Goal: Information Seeking & Learning: Learn about a topic

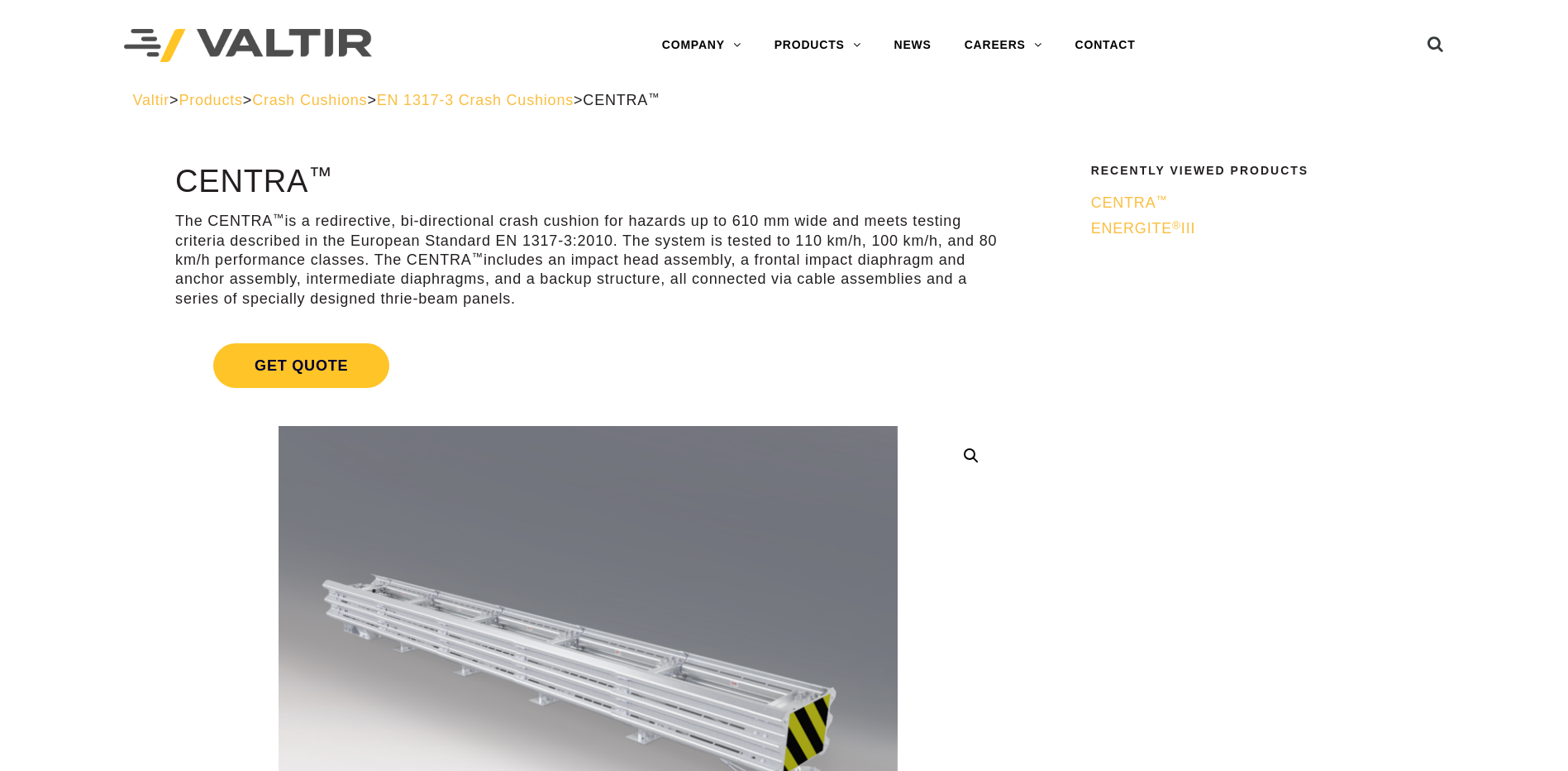
click at [689, 261] on p "The CENTRA ™ is a redirective, bi-directional crash cushion for hazards up to 6…" at bounding box center [587, 260] width 826 height 97
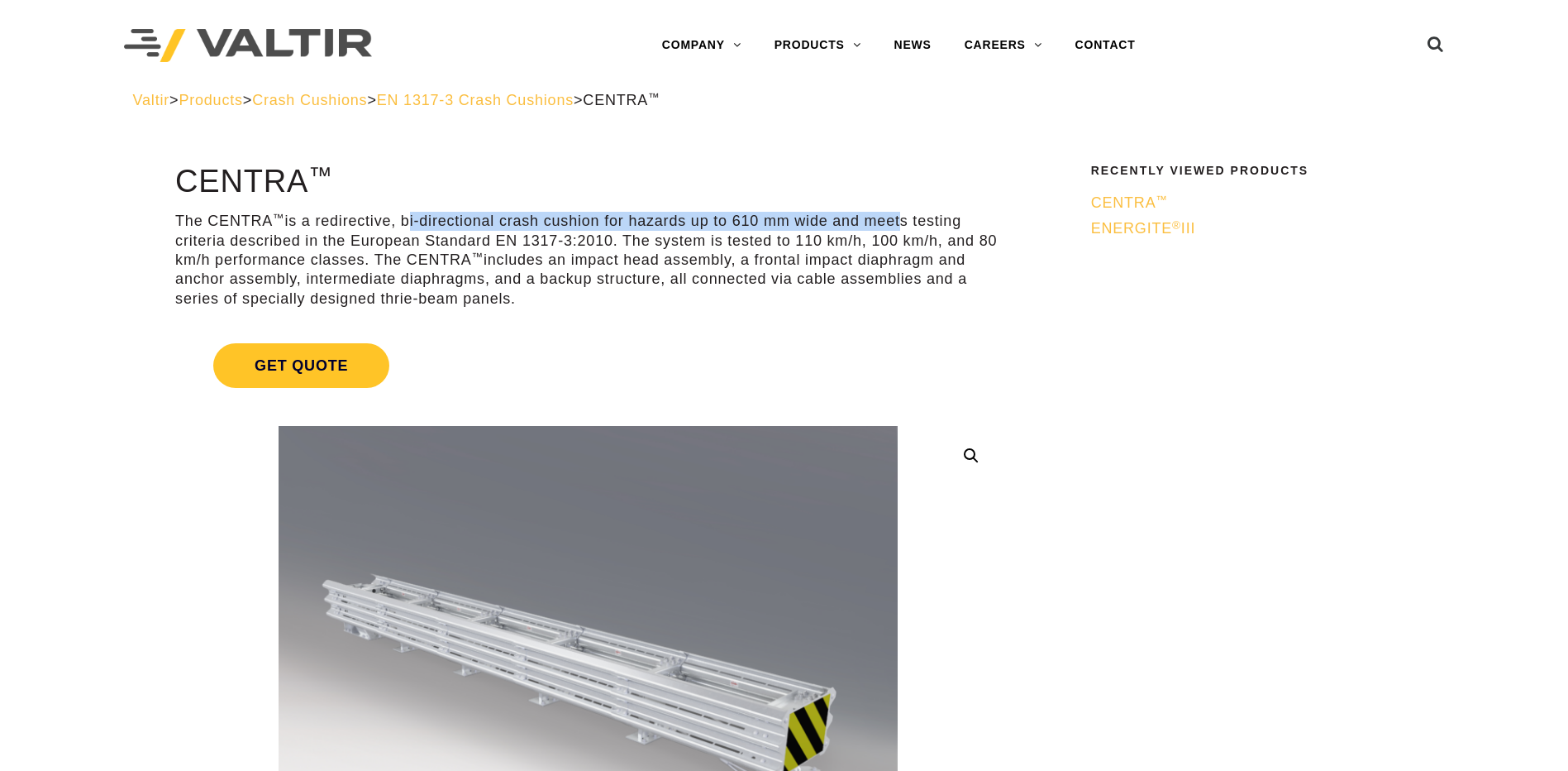
drag, startPoint x: 404, startPoint y: 217, endPoint x: 898, endPoint y: 217, distance: 494.0
click at [898, 217] on p "The CENTRA ™ is a redirective, bi-directional crash cushion for hazards up to 6…" at bounding box center [587, 260] width 826 height 97
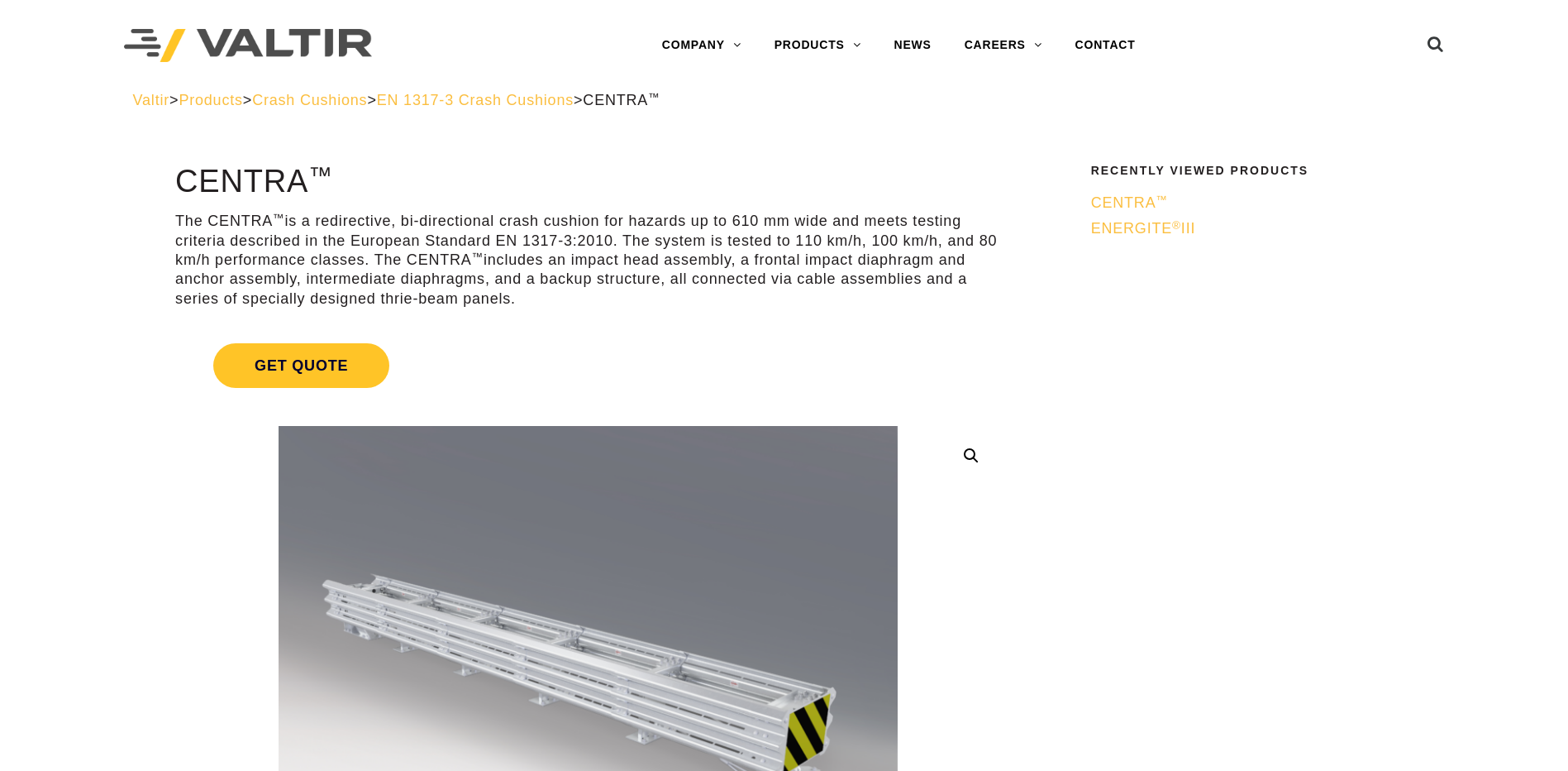
click at [501, 245] on p "The CENTRA ™ is a redirective, bi-directional crash cushion for hazards up to 6…" at bounding box center [587, 260] width 826 height 97
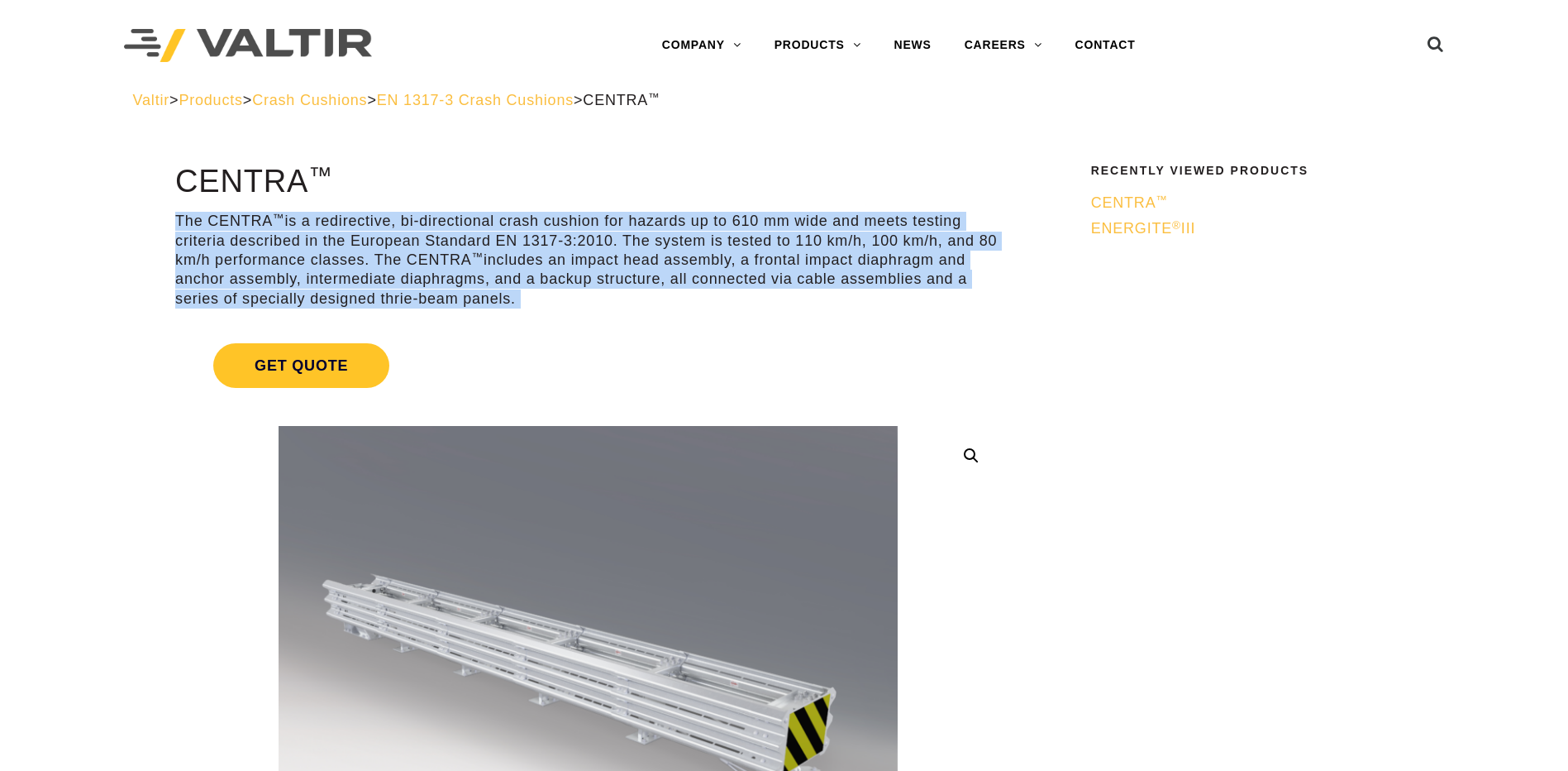
click at [501, 245] on p "The CENTRA ™ is a redirective, bi-directional crash cushion for hazards up to 6…" at bounding box center [587, 260] width 826 height 97
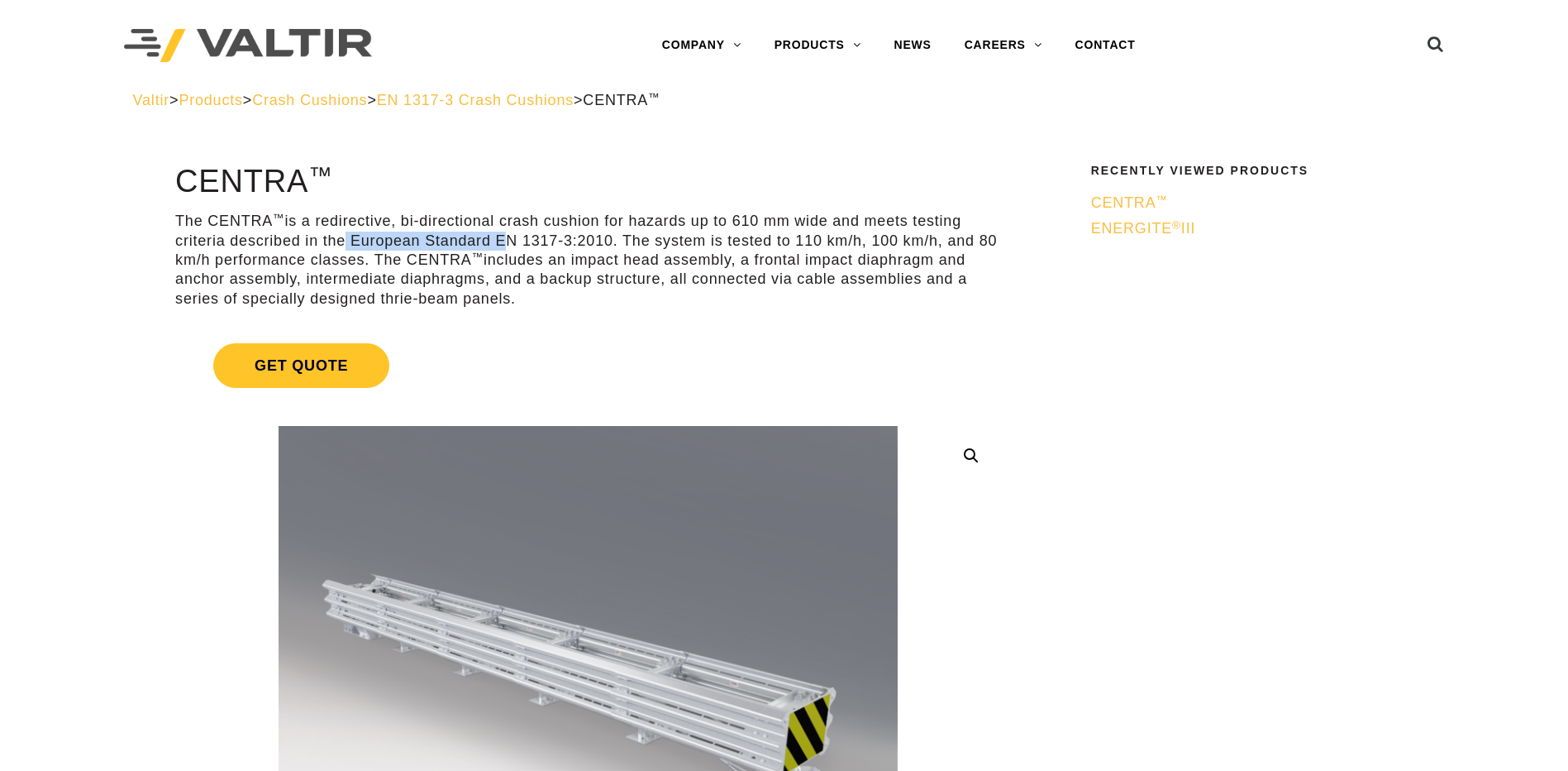
drag, startPoint x: 494, startPoint y: 245, endPoint x: 332, endPoint y: 249, distance: 162.0
click at [332, 249] on p "The CENTRA ™ is a redirective, bi-directional crash cushion for hazards up to 6…" at bounding box center [587, 260] width 826 height 97
click at [654, 268] on p "The CENTRA ™ is a redirective, bi-directional crash cushion for hazards up to 6…" at bounding box center [587, 260] width 826 height 97
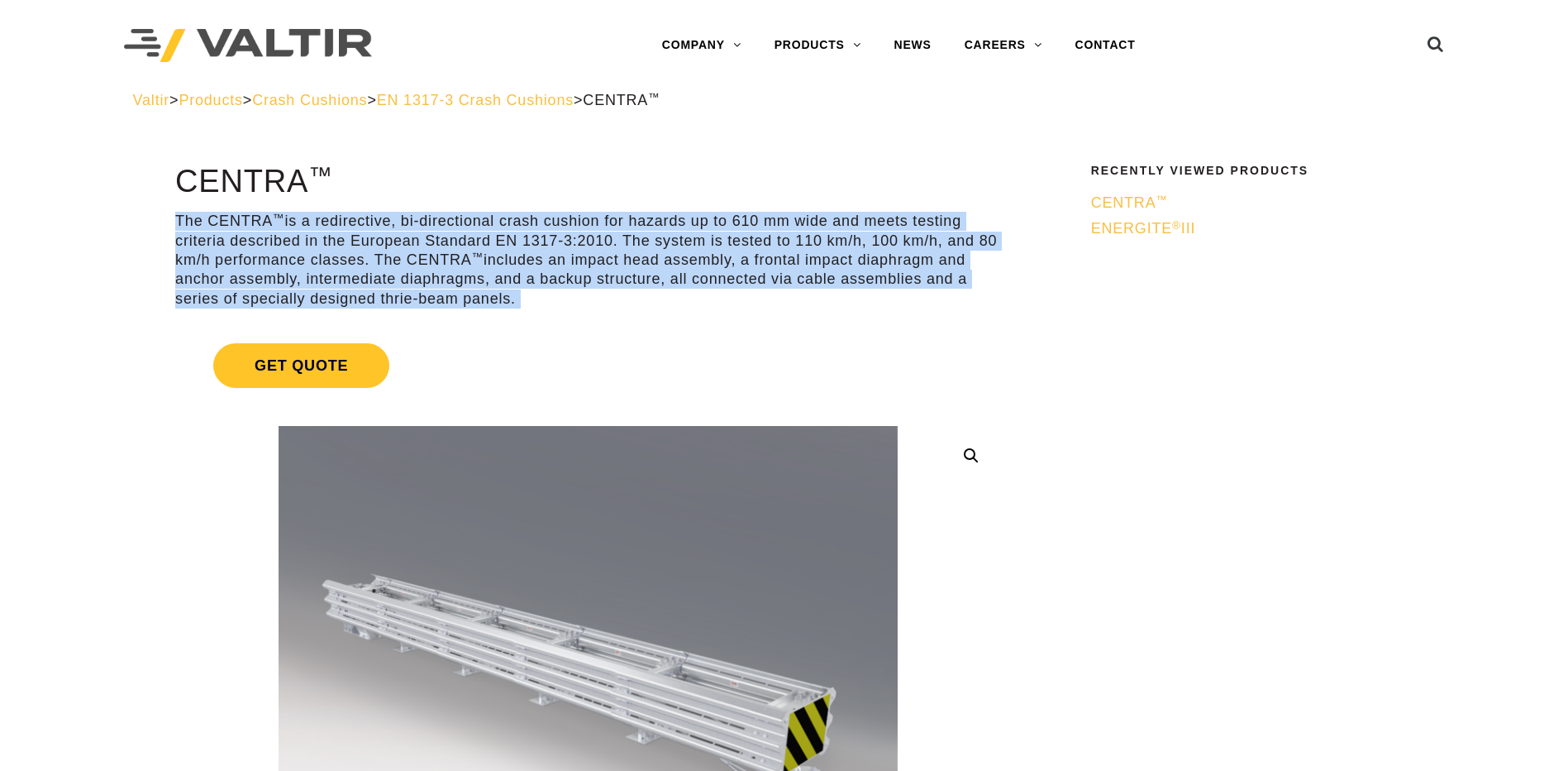
click at [654, 268] on p "The CENTRA ™ is a redirective, bi-directional crash cushion for hazards up to 6…" at bounding box center [587, 260] width 826 height 97
drag, startPoint x: 654, startPoint y: 268, endPoint x: 650, endPoint y: 278, distance: 10.8
click at [650, 278] on p "The CENTRA ™ is a redirective, bi-directional crash cushion for hazards up to 6…" at bounding box center [587, 260] width 826 height 97
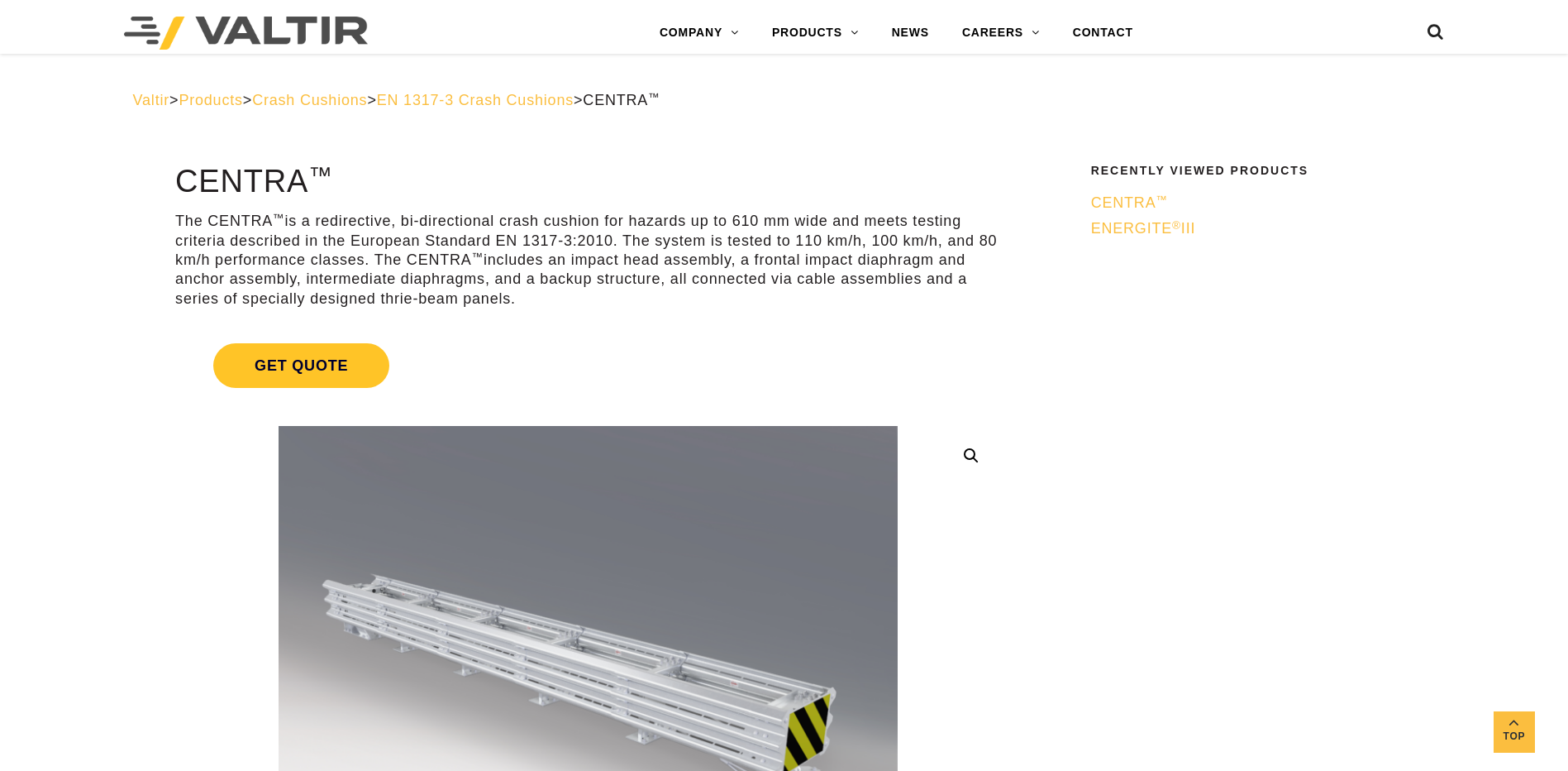
scroll to position [974, 0]
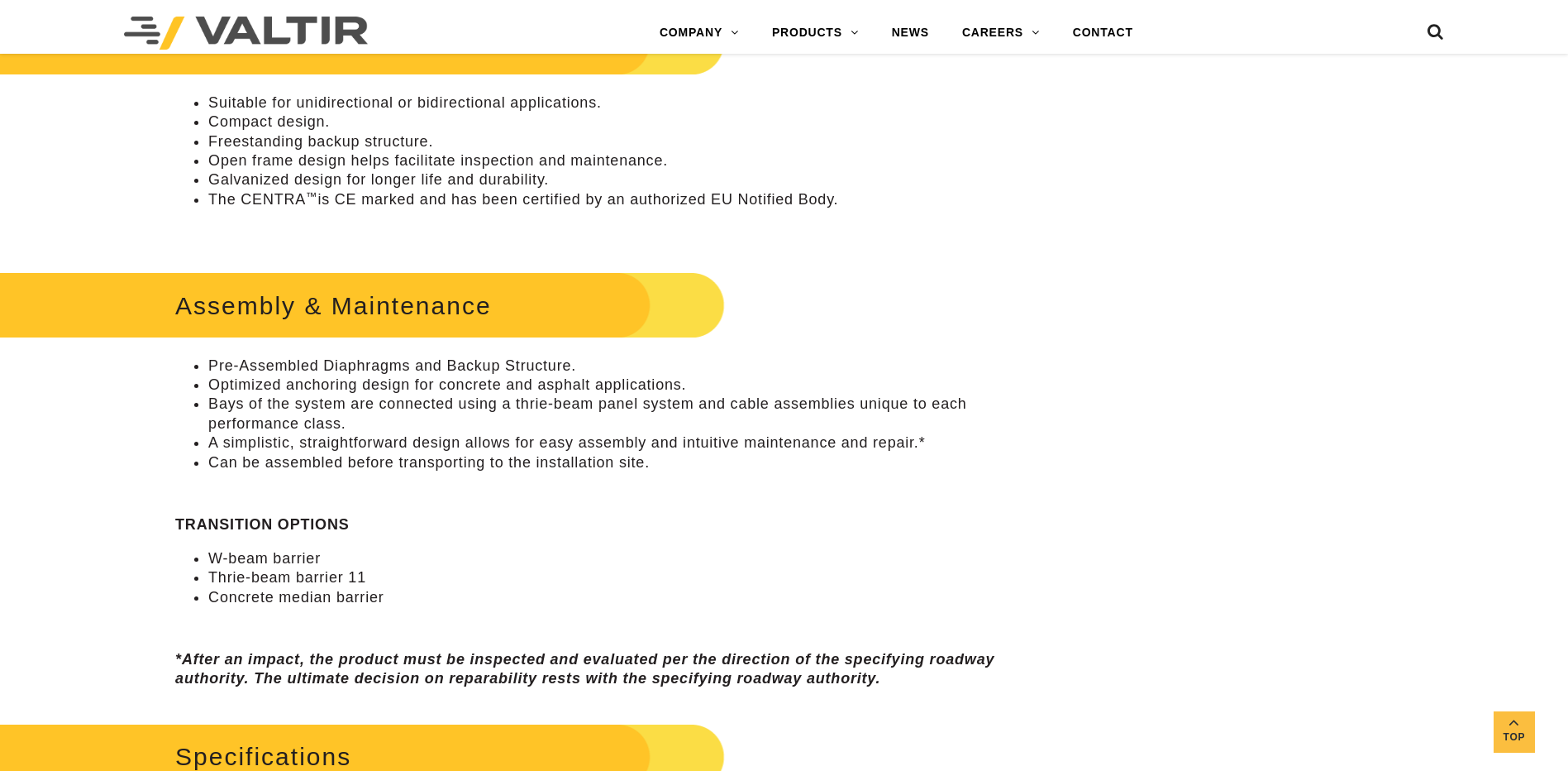
click at [364, 597] on li "Concrete median barrier" at bounding box center [605, 597] width 793 height 19
click at [906, 559] on li "W-beam barrier" at bounding box center [605, 558] width 793 height 19
click at [890, 370] on li "Pre-Assembled Diaphragms and Backup Structure." at bounding box center [605, 366] width 793 height 19
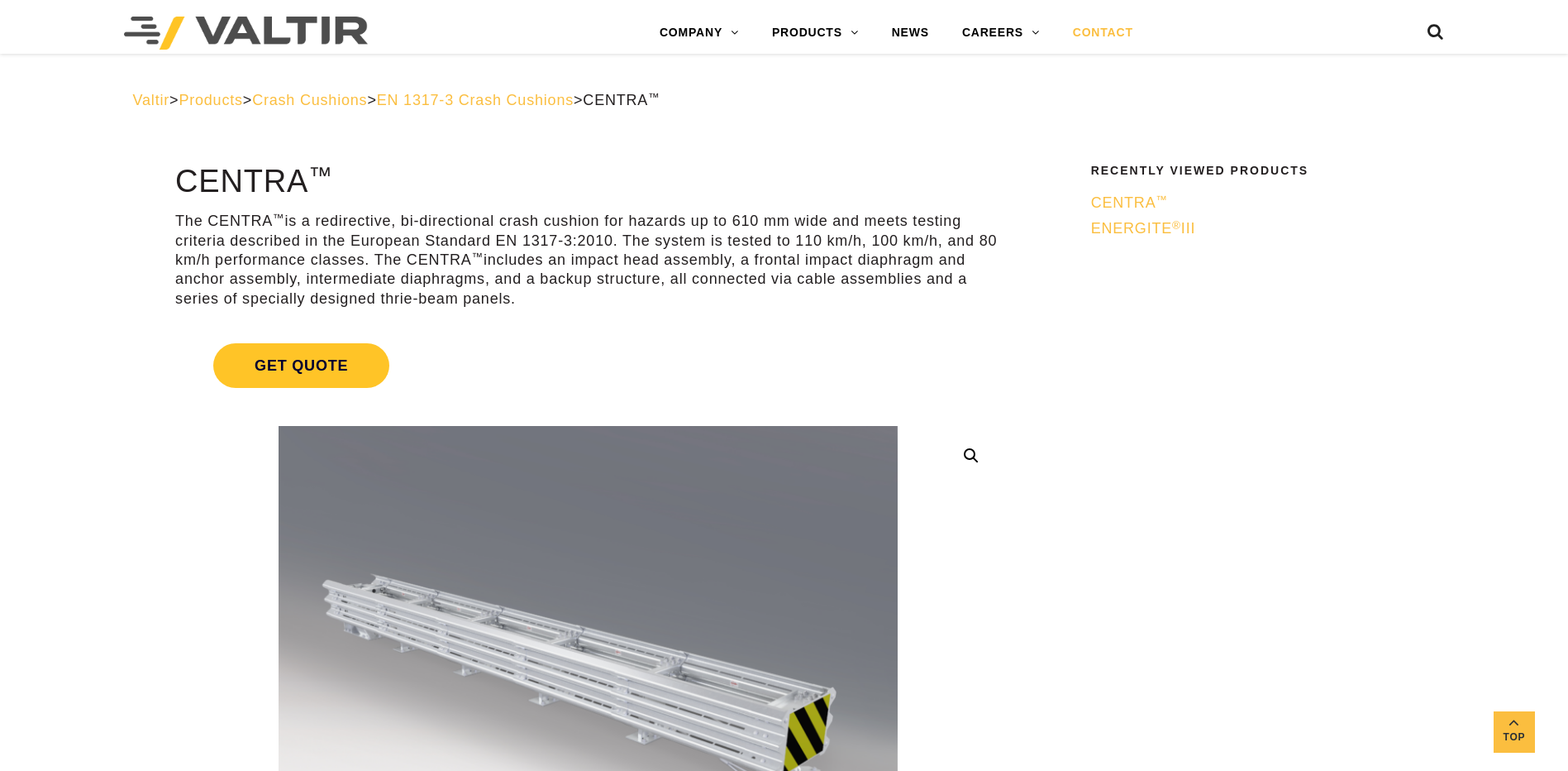
scroll to position [787, 0]
